Goal: Transaction & Acquisition: Purchase product/service

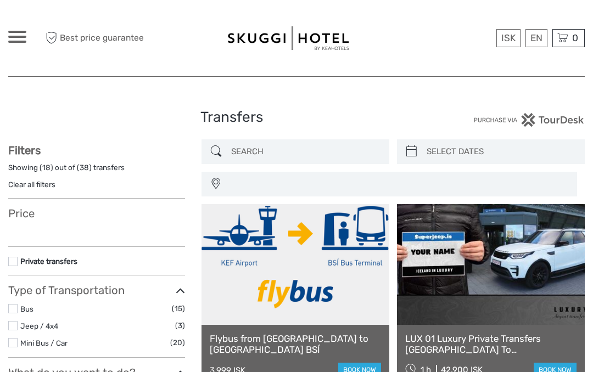
select select
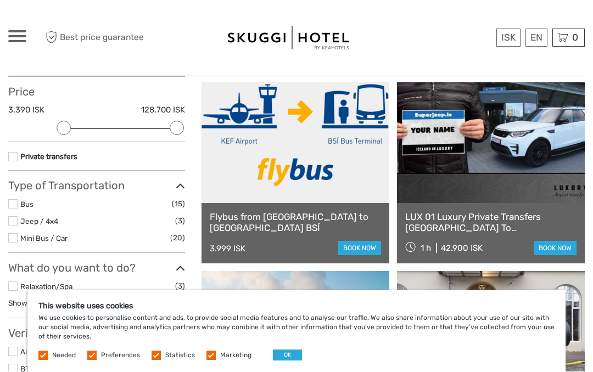
scroll to position [122, 0]
click at [363, 254] on link "book now" at bounding box center [359, 248] width 43 height 14
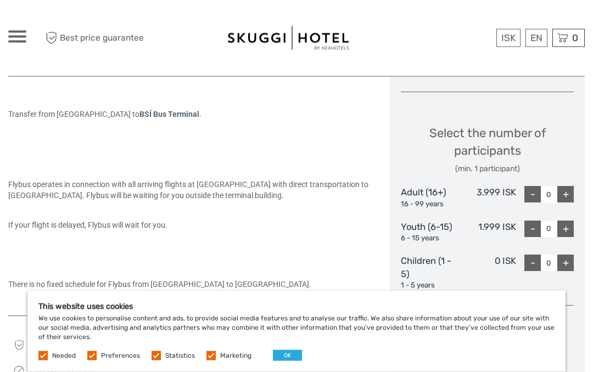
scroll to position [431, 0]
click at [565, 189] on div "+" at bounding box center [565, 194] width 16 height 16
click at [566, 189] on div "+" at bounding box center [565, 194] width 16 height 16
type input "2"
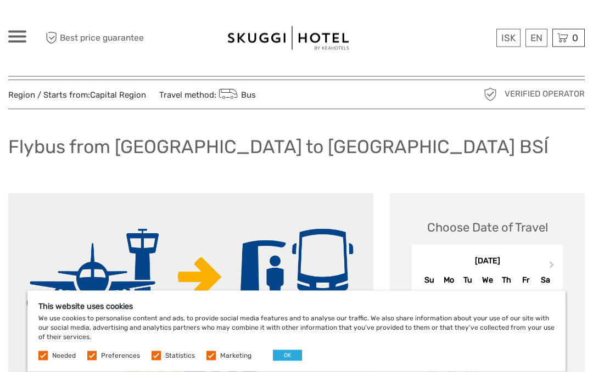
scroll to position [0, 0]
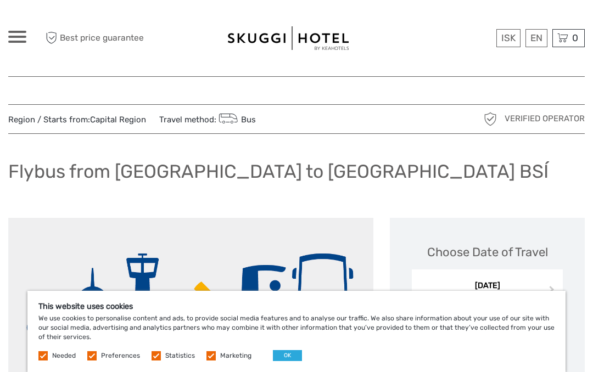
click at [0, 0] on link "English" at bounding box center [0, 0] width 0 height 0
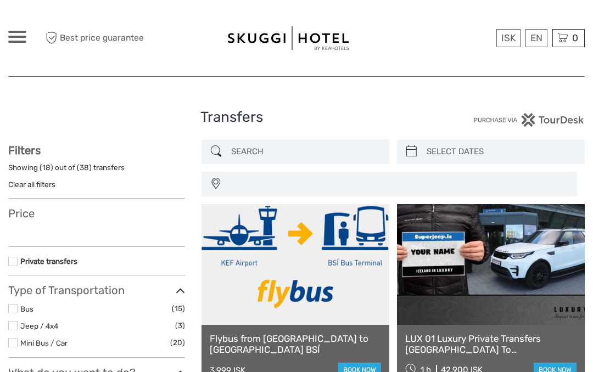
select select
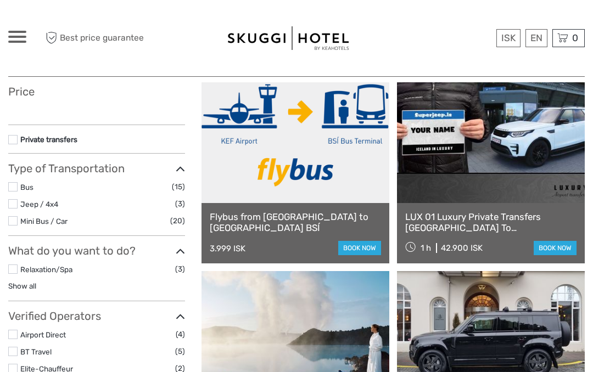
select select
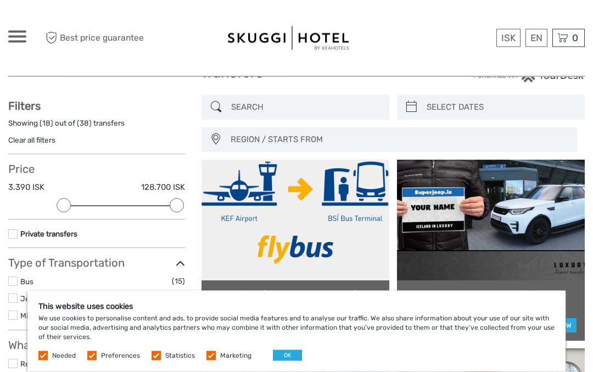
scroll to position [0, 0]
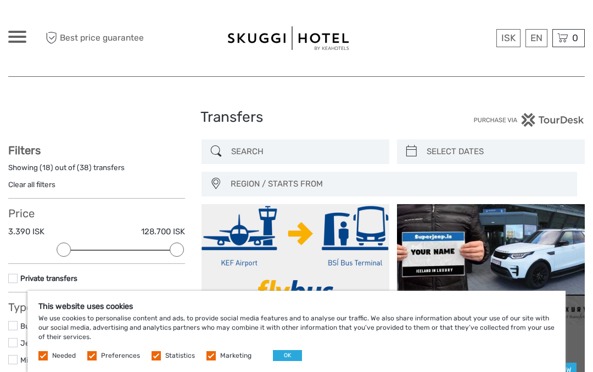
click at [415, 150] on icon at bounding box center [412, 152] width 12 height 18
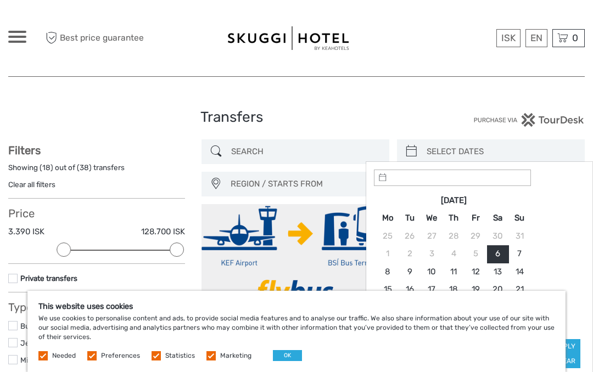
type input "06/09/2025"
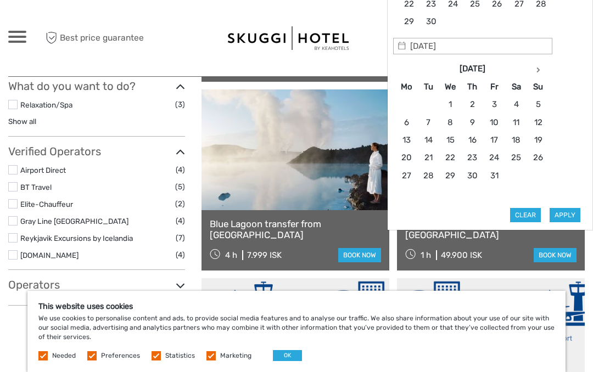
scroll to position [306, 0]
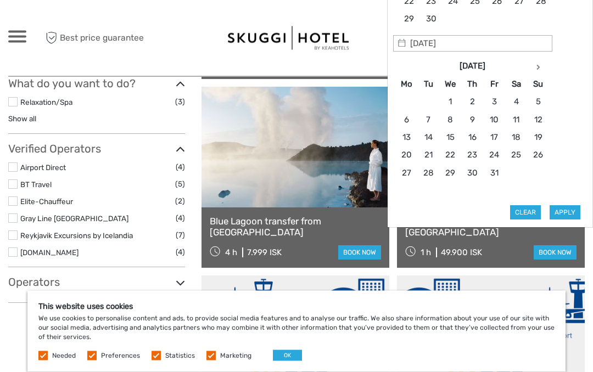
click at [528, 68] on th at bounding box center [538, 67] width 22 height 18
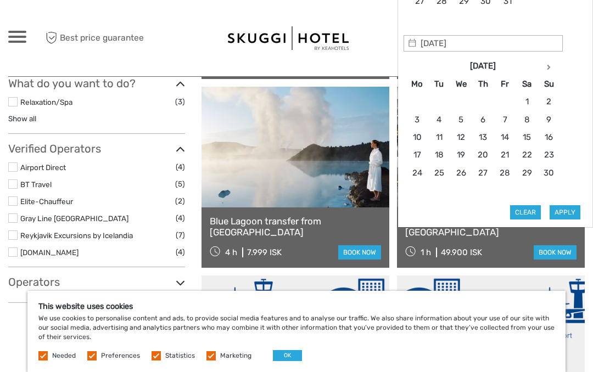
type input "21/11/2025"
type input "20/11/2025"
type input "23/11/2025"
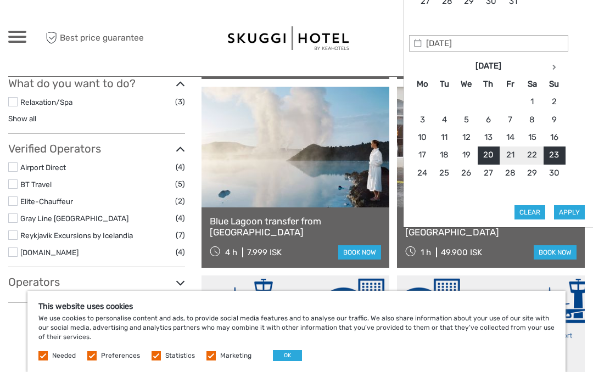
click at [572, 210] on button "Apply" at bounding box center [569, 212] width 31 height 14
type input "20/11/2025 - 23/11/2025"
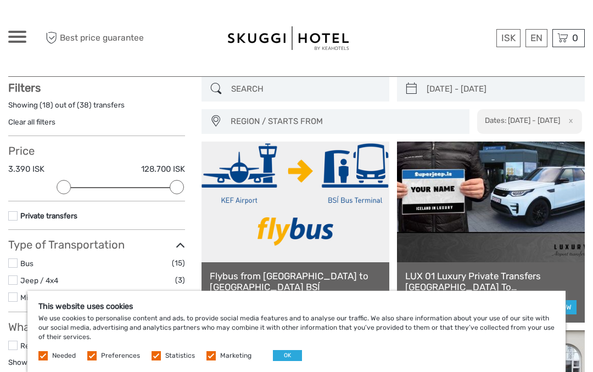
scroll to position [62, 0]
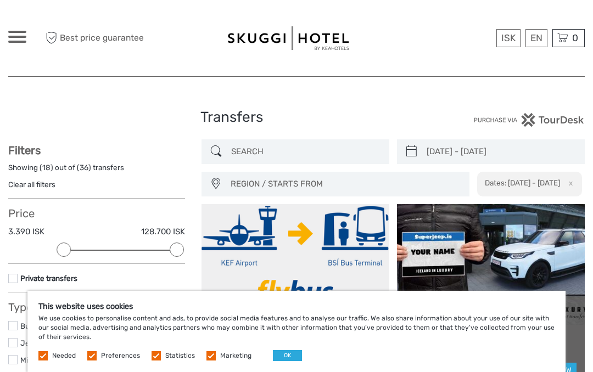
click at [327, 149] on input "search" at bounding box center [305, 151] width 157 height 19
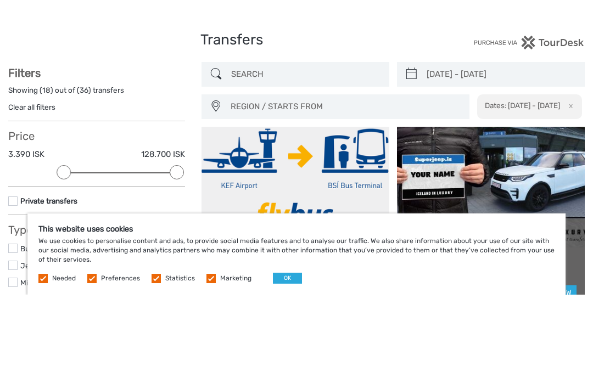
click at [415, 113] on div at bounding box center [488, 120] width 192 height 14
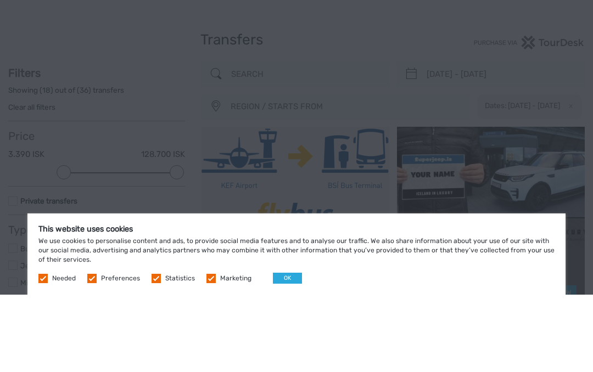
scroll to position [77, 0]
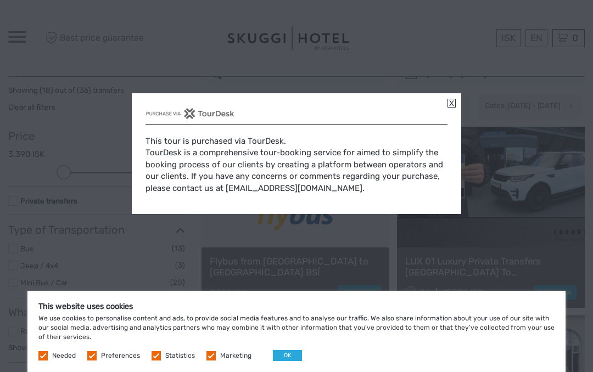
click at [456, 106] on div "This tour is purchased via TourDesk. TourDesk is a comprehensive tour-booking s…" at bounding box center [296, 153] width 329 height 121
click at [456, 102] on div "This tour is purchased via TourDesk. TourDesk is a comprehensive tour-booking s…" at bounding box center [296, 153] width 329 height 121
click at [458, 105] on div "This tour is purchased via TourDesk. TourDesk is a comprehensive tour-booking s…" at bounding box center [296, 153] width 329 height 121
click at [454, 106] on link at bounding box center [451, 103] width 8 height 9
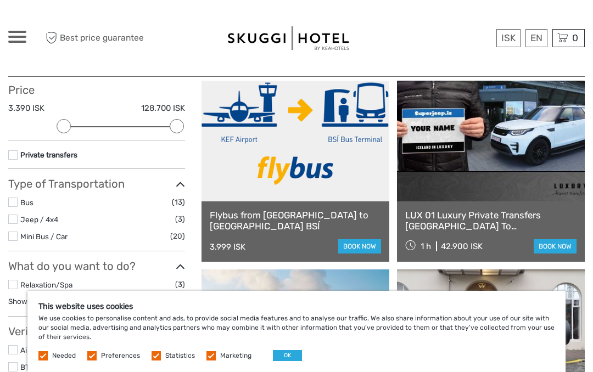
scroll to position [123, 0]
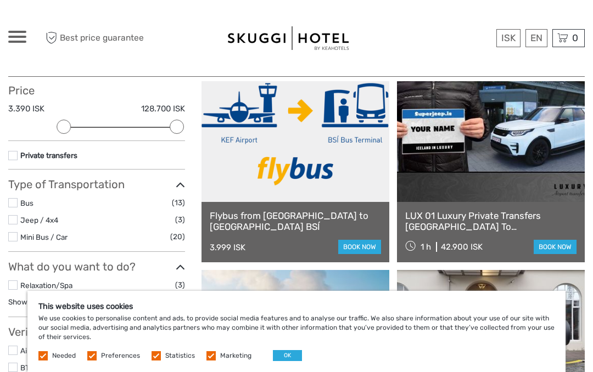
click at [515, 261] on div "LUX 01 Luxury Private Transfers Keflavik Airport To Reykjavik 1 h 42.900 ISK bo…" at bounding box center [491, 232] width 188 height 60
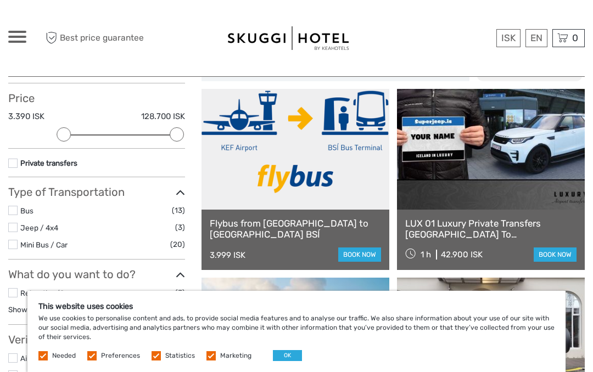
scroll to position [114, 0]
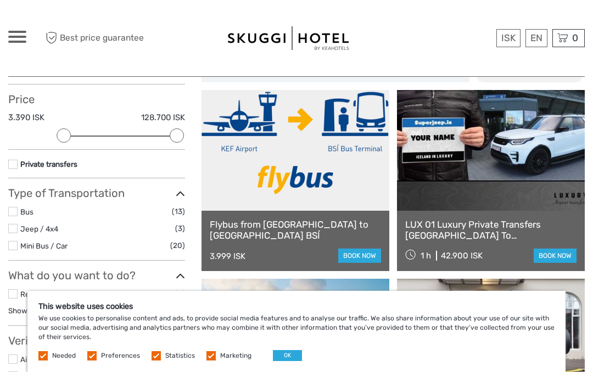
click at [365, 258] on link "book now" at bounding box center [359, 256] width 43 height 14
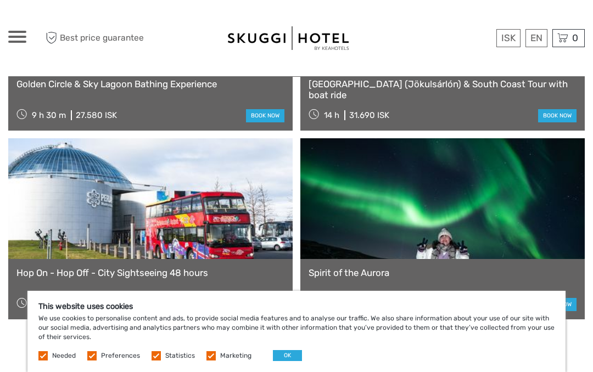
scroll to position [1075, 0]
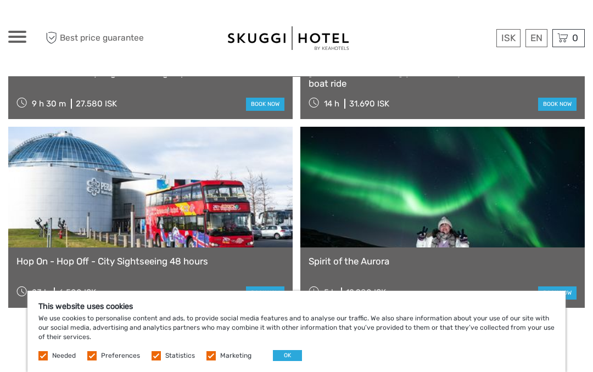
click at [561, 292] on link "book now" at bounding box center [557, 292] width 38 height 13
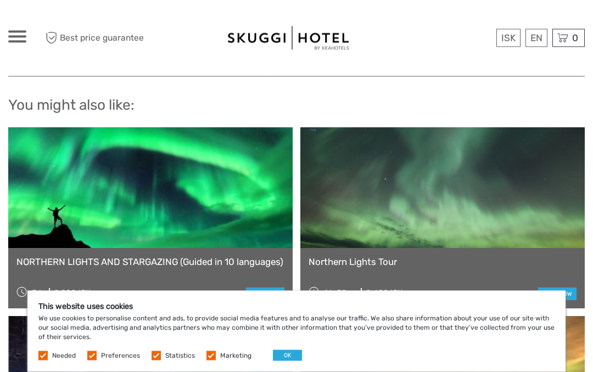
scroll to position [2050, 0]
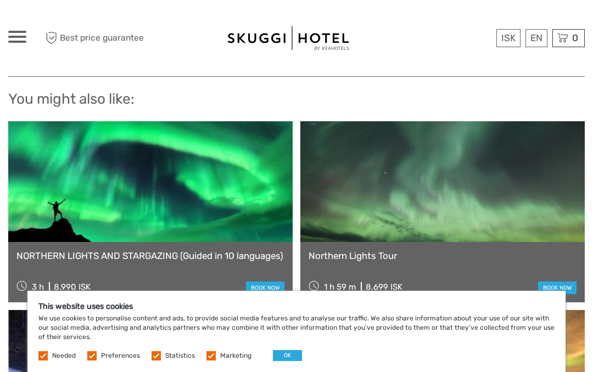
click at [564, 282] on link "book now" at bounding box center [557, 288] width 38 height 13
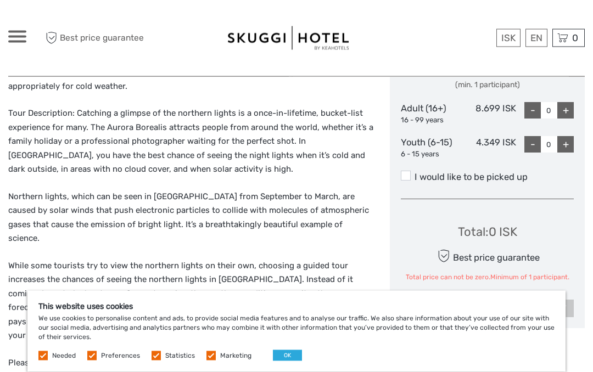
scroll to position [524, 0]
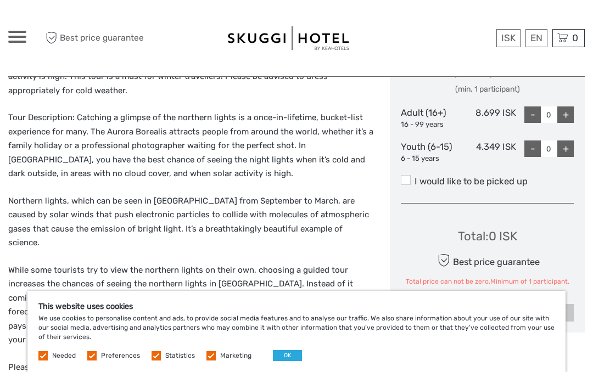
click at [568, 108] on div "+" at bounding box center [565, 114] width 16 height 16
click at [572, 107] on div "+" at bounding box center [565, 114] width 16 height 16
type input "2"
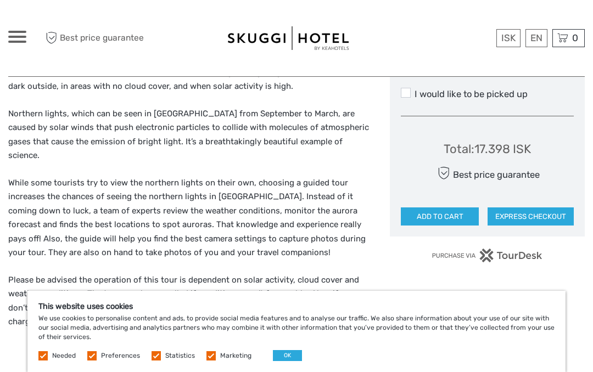
scroll to position [617, 0]
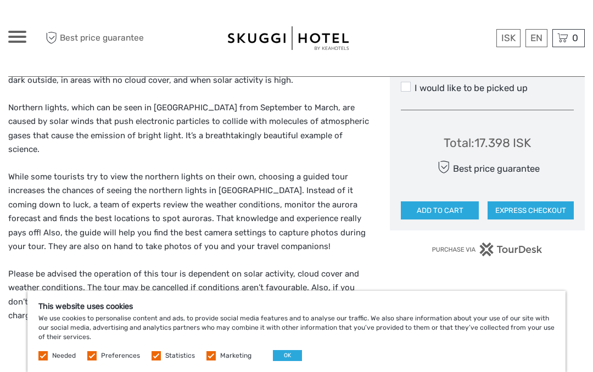
click at [440, 205] on button "ADD TO CART" at bounding box center [440, 210] width 78 height 19
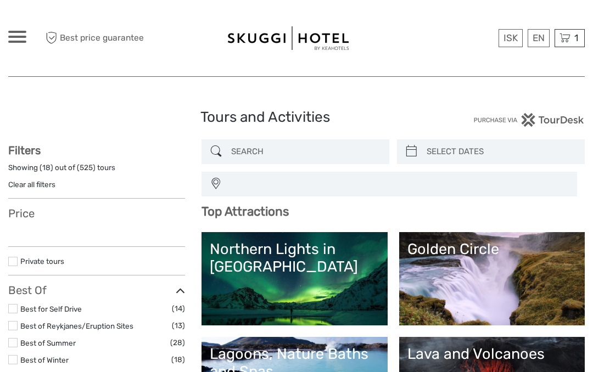
select select
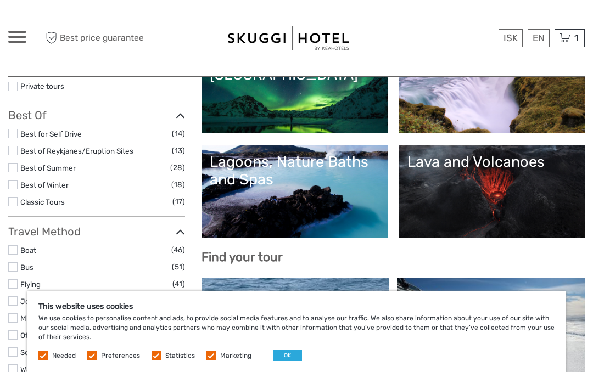
scroll to position [189, 0]
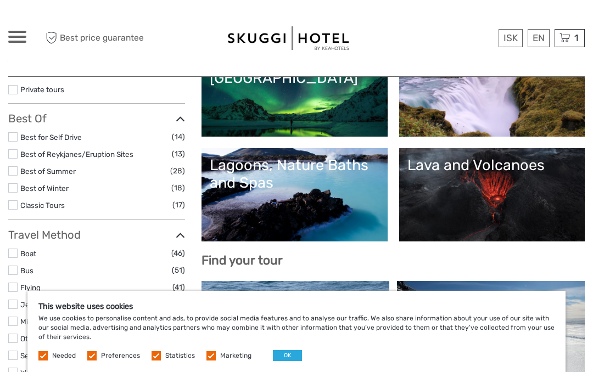
click at [340, 210] on link "Lagoons, Nature Baths and Spas" at bounding box center [294, 194] width 169 height 77
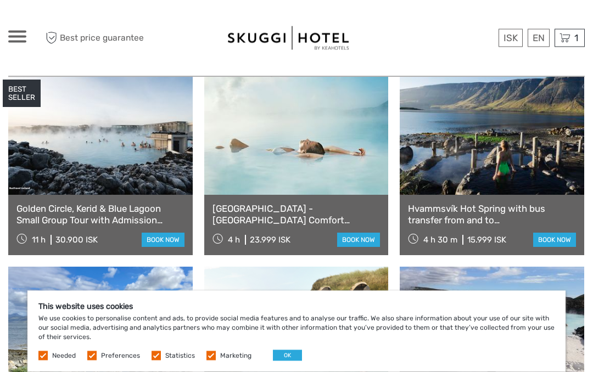
scroll to position [462, 0]
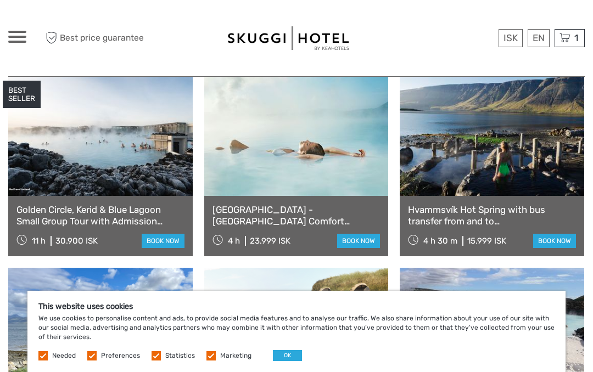
click at [363, 241] on link "book now" at bounding box center [358, 241] width 43 height 14
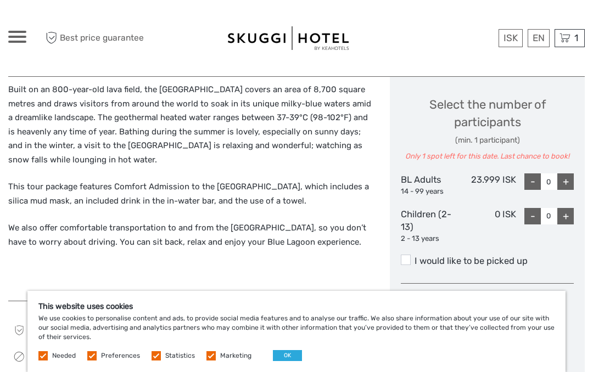
scroll to position [501, 0]
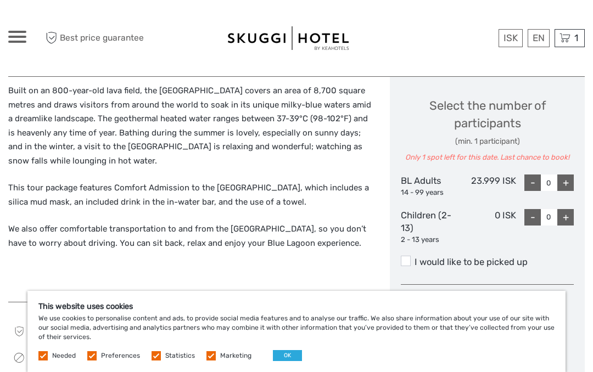
click at [570, 175] on div "+" at bounding box center [565, 183] width 16 height 16
type input "1"
click at [569, 175] on div "+" at bounding box center [565, 183] width 16 height 16
click at [571, 175] on div "+" at bounding box center [565, 183] width 16 height 16
click at [566, 175] on div "+" at bounding box center [565, 183] width 16 height 16
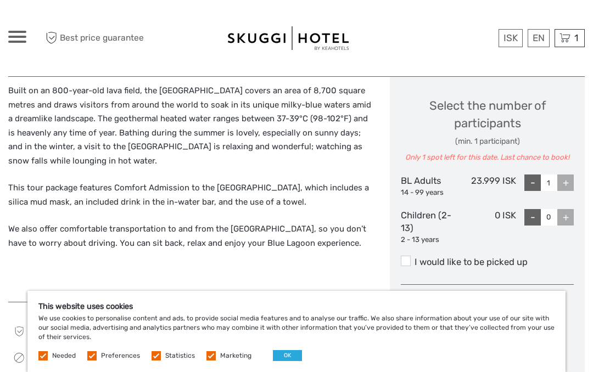
click at [565, 175] on div "+" at bounding box center [565, 183] width 16 height 16
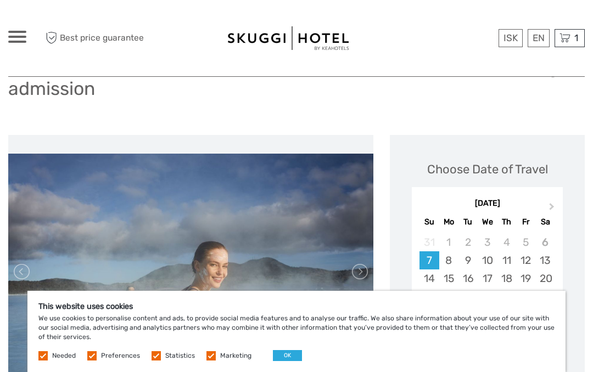
scroll to position [107, 0]
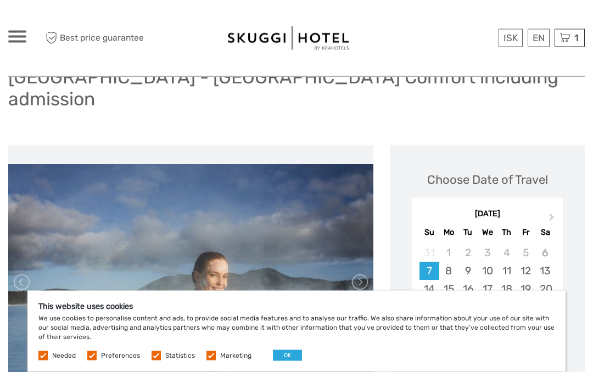
click at [23, 32] on span at bounding box center [17, 32] width 18 height 2
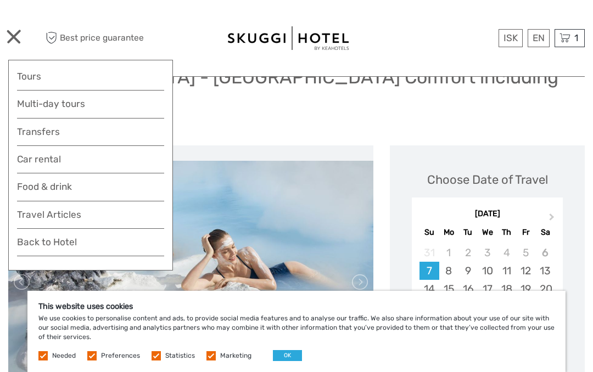
click at [136, 246] on link "Back to Hotel" at bounding box center [90, 245] width 147 height 22
